Goal: Book appointment/travel/reservation

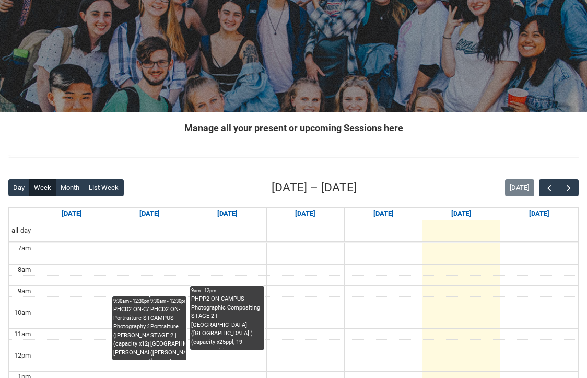
scroll to position [98, 0]
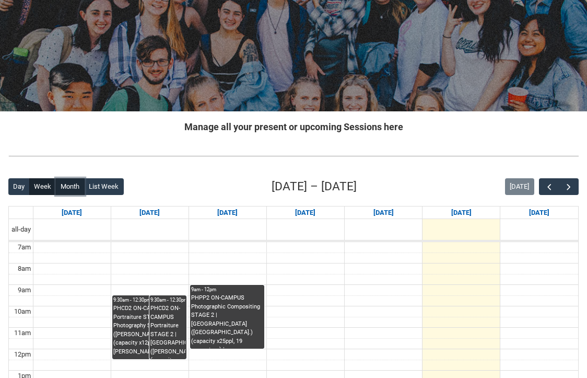
click at [73, 188] on button "Month" at bounding box center [70, 186] width 29 height 17
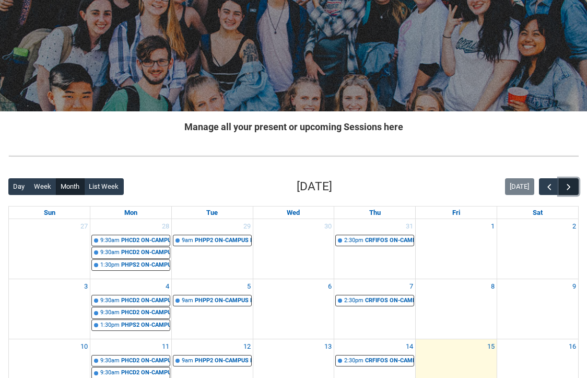
click at [570, 189] on span "button" at bounding box center [569, 187] width 10 height 10
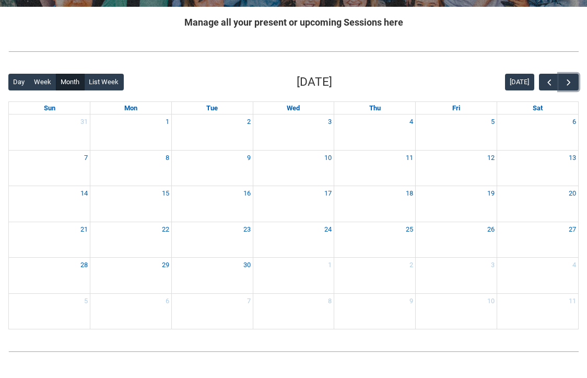
scroll to position [219, 0]
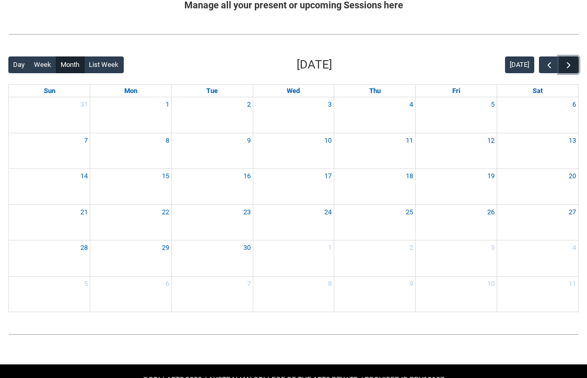
click at [572, 66] on span "button" at bounding box center [569, 65] width 10 height 10
click at [45, 65] on button "Week" at bounding box center [42, 64] width 27 height 17
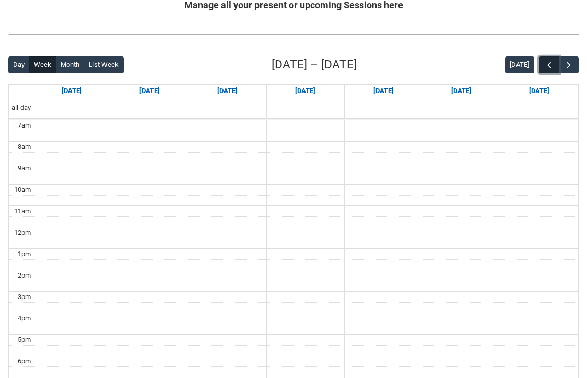
click at [550, 59] on button "button" at bounding box center [549, 64] width 20 height 17
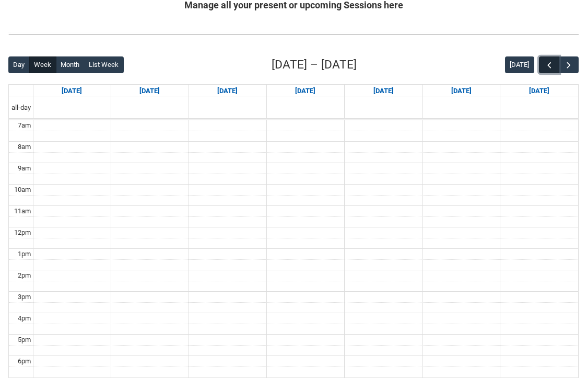
click at [550, 59] on button "button" at bounding box center [549, 64] width 20 height 17
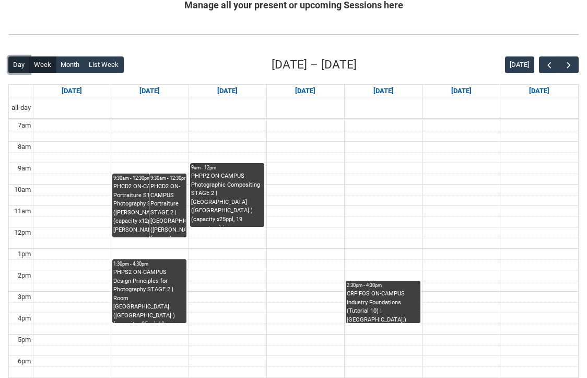
click at [22, 68] on button "Day" at bounding box center [18, 64] width 21 height 17
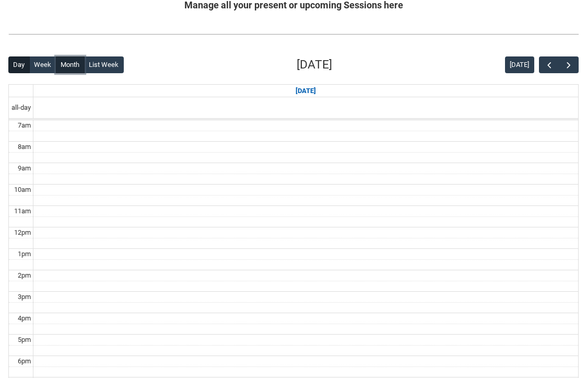
click at [66, 67] on button "Month" at bounding box center [70, 64] width 29 height 17
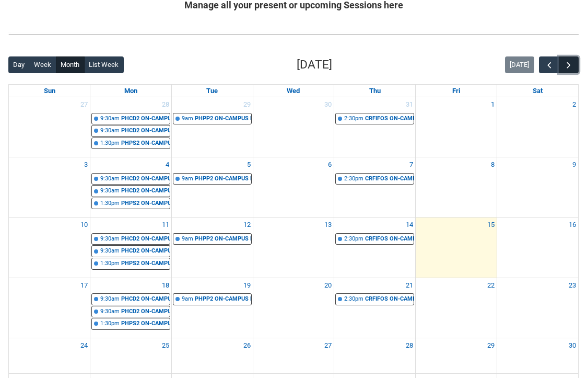
click at [572, 62] on span "button" at bounding box center [569, 65] width 10 height 10
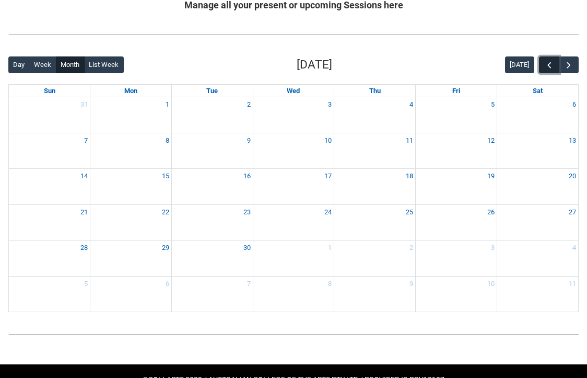
click at [544, 65] on span "button" at bounding box center [549, 65] width 10 height 10
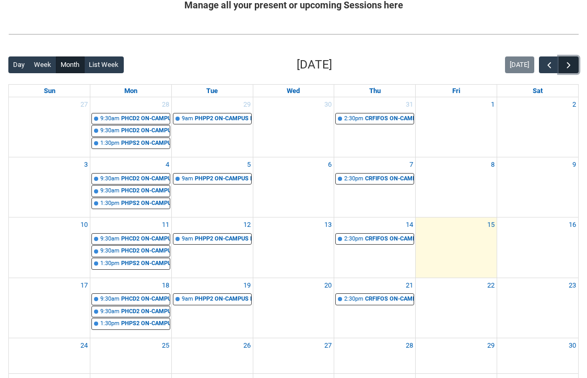
click at [577, 66] on button "button" at bounding box center [569, 64] width 20 height 17
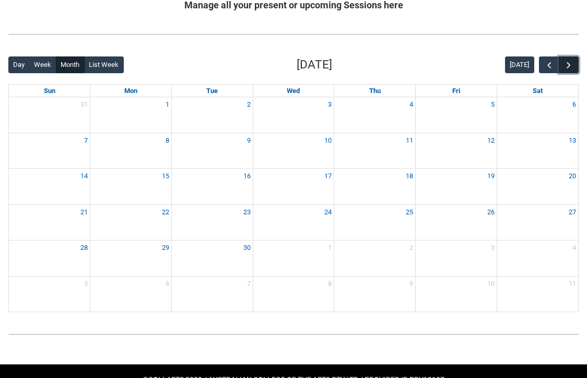
click at [577, 66] on button "button" at bounding box center [569, 64] width 20 height 17
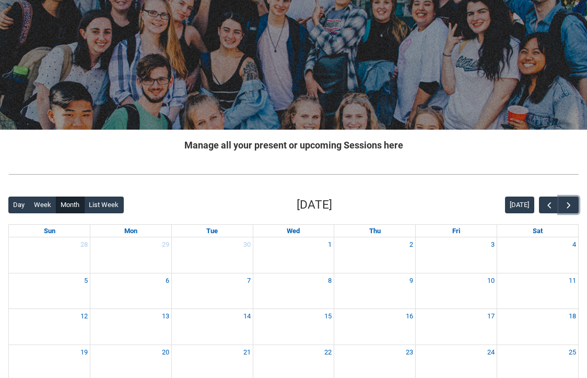
scroll to position [0, 0]
